Goal: Navigation & Orientation: Find specific page/section

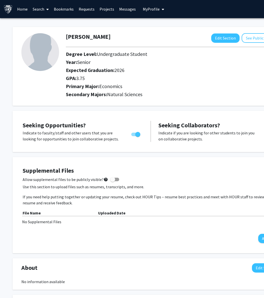
click at [42, 9] on link "Search" at bounding box center [40, 9] width 21 height 18
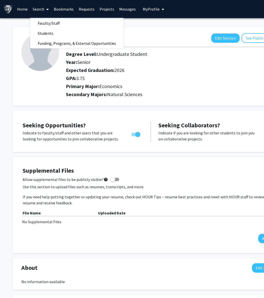
click at [67, 10] on link "Bookmarks" at bounding box center [63, 9] width 25 height 18
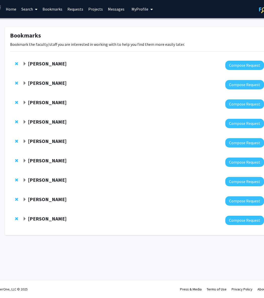
scroll to position [0, 12]
click at [40, 214] on div "[PERSON_NAME] Compose Request" at bounding box center [139, 220] width 259 height 19
click at [44, 178] on strong "[PERSON_NAME]" at bounding box center [46, 180] width 39 height 6
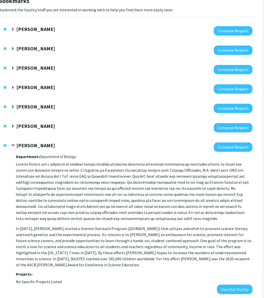
scroll to position [35, 23]
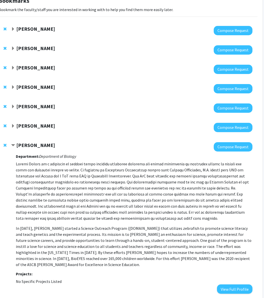
click at [168, 221] on p "In [DATE], [PERSON_NAME] started a Science Outreach Program ([DOMAIN_NAME]) tha…" at bounding box center [134, 214] width 237 height 107
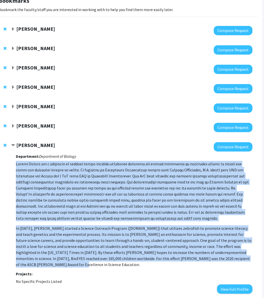
drag, startPoint x: 231, startPoint y: 257, endPoint x: 15, endPoint y: 163, distance: 235.4
click at [15, 163] on div "[PERSON_NAME] Compose Request Department: Department of Biology In [DATE], [PER…" at bounding box center [131, 217] width 241 height 151
copy div "Loremipsum: Dolorsitam co Adipisc Elitse Doeius te i utlaboree do magnaal enima…"
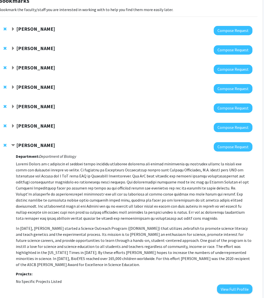
click at [91, 229] on p "In [DATE], [PERSON_NAME] started a Science Outreach Program ([DOMAIN_NAME]) tha…" at bounding box center [134, 246] width 237 height 42
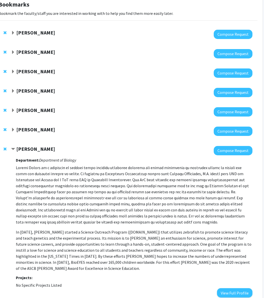
scroll to position [31, 24]
